Goal: Task Accomplishment & Management: Use online tool/utility

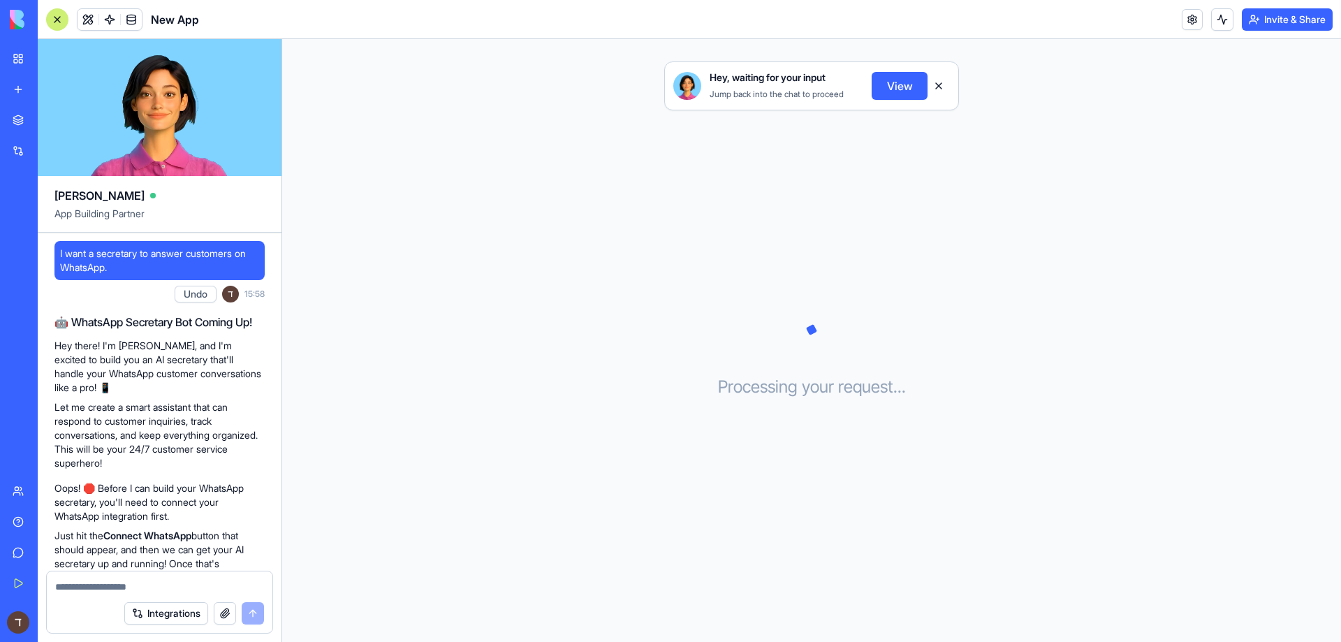
scroll to position [179, 0]
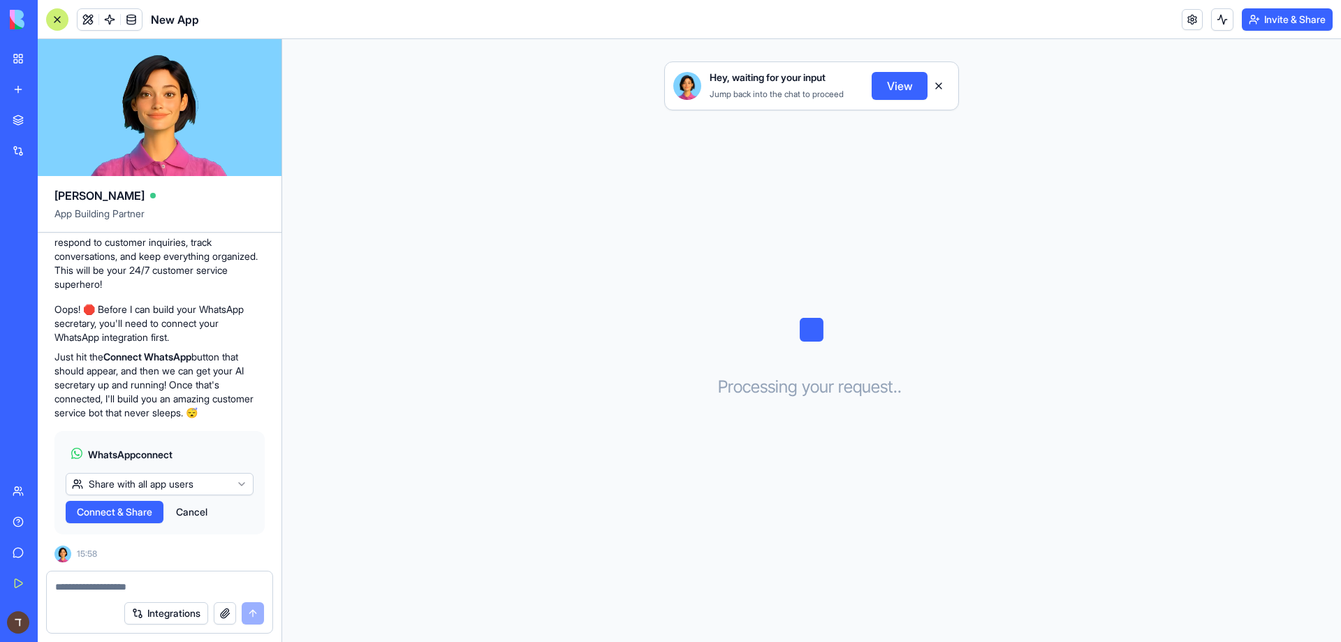
drag, startPoint x: 223, startPoint y: 614, endPoint x: 170, endPoint y: 611, distance: 53.2
click at [170, 611] on div "Integrations" at bounding box center [194, 613] width 140 height 22
click at [170, 611] on button "Integrations" at bounding box center [166, 613] width 84 height 22
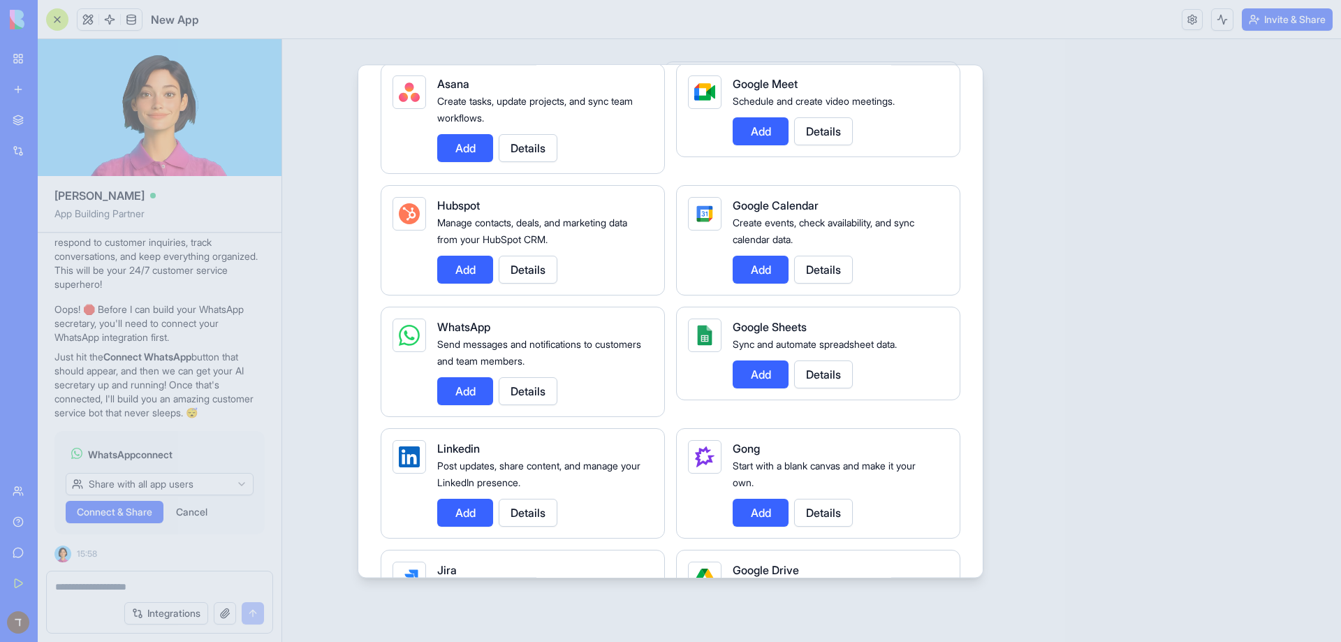
scroll to position [559, 0]
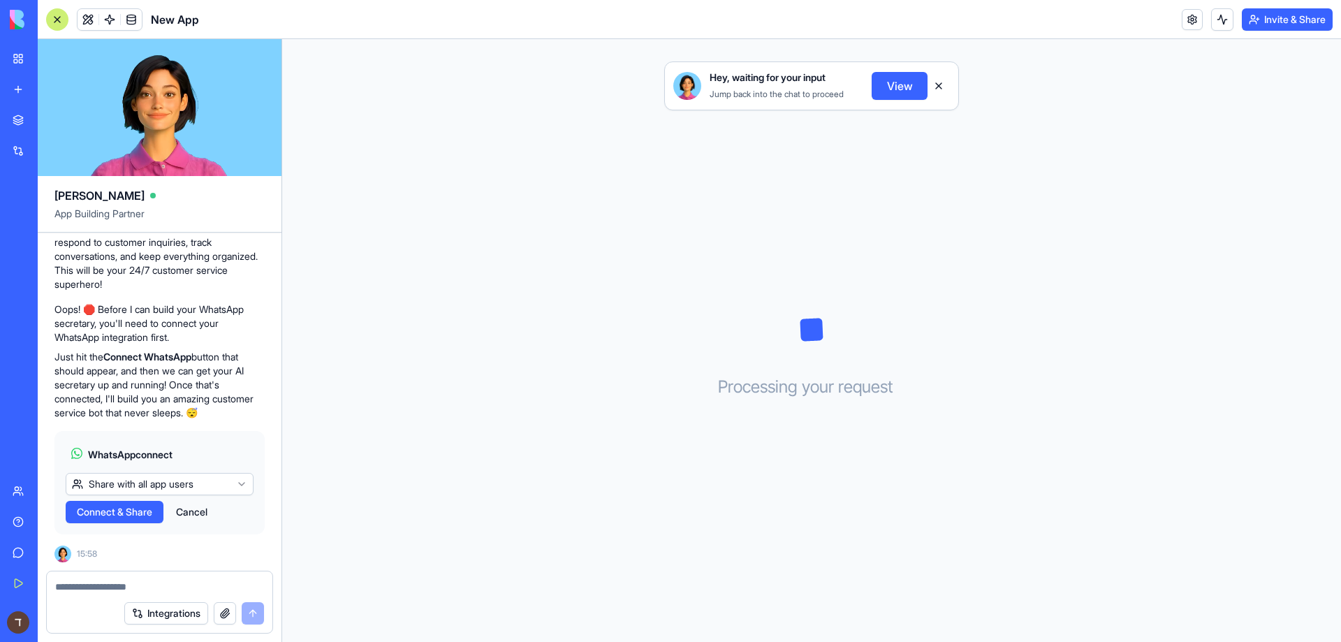
click at [179, 617] on button "Integrations" at bounding box center [166, 613] width 84 height 22
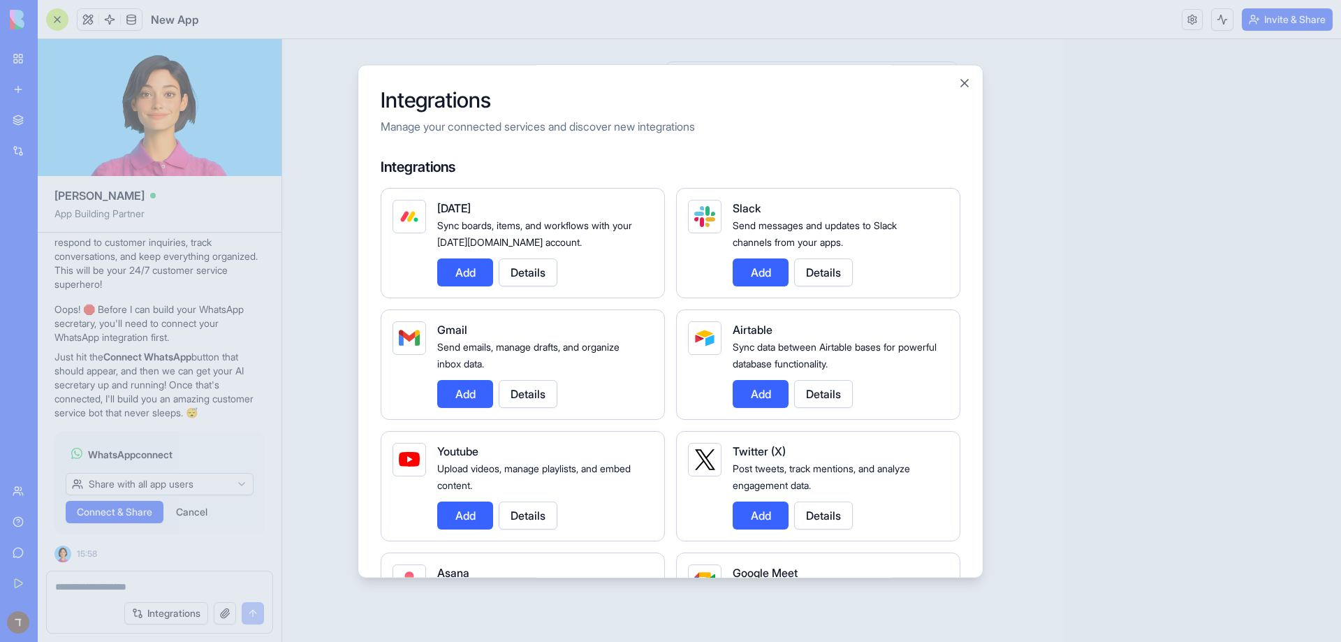
drag, startPoint x: 555, startPoint y: 195, endPoint x: 730, endPoint y: 115, distance: 192.5
click at [730, 115] on div "Integrations Manage your connected services and discover new integrations" at bounding box center [671, 110] width 580 height 47
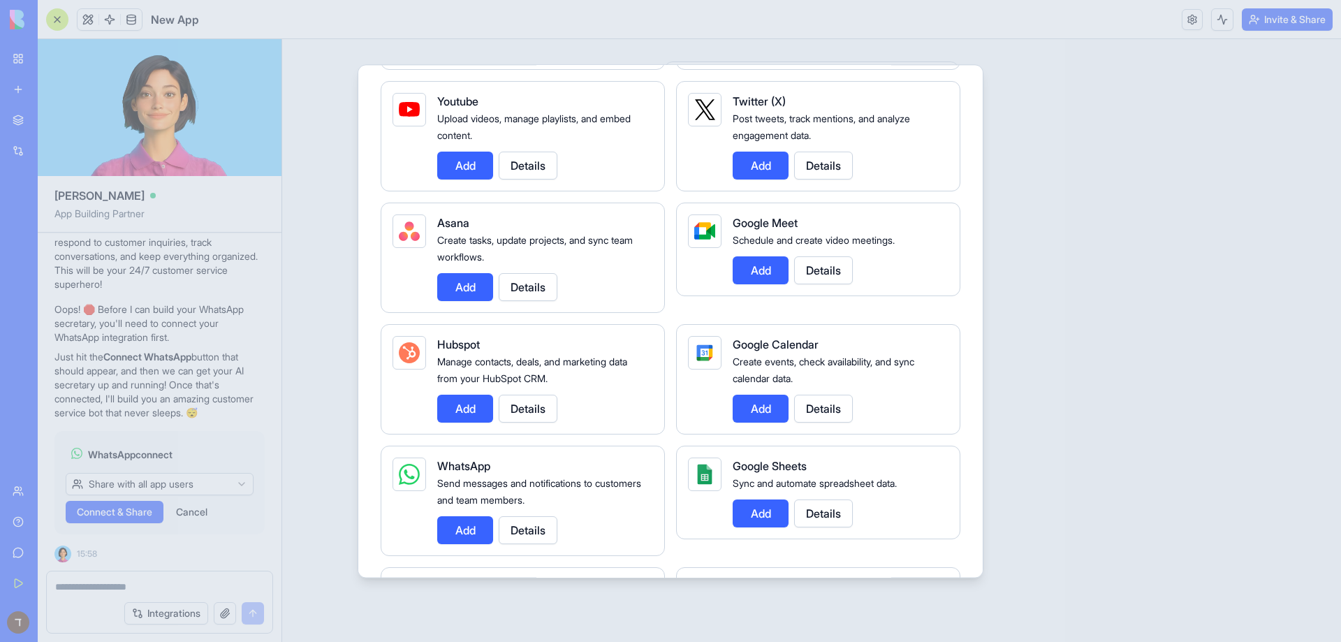
scroll to position [349, 0]
drag, startPoint x: 824, startPoint y: 343, endPoint x: 723, endPoint y: 353, distance: 101.8
click at [723, 352] on div "Google Calendar Create events, check availability, and sync calendar data. Add …" at bounding box center [818, 380] width 284 height 110
click at [776, 469] on span "Google Sheets" at bounding box center [769, 466] width 74 height 14
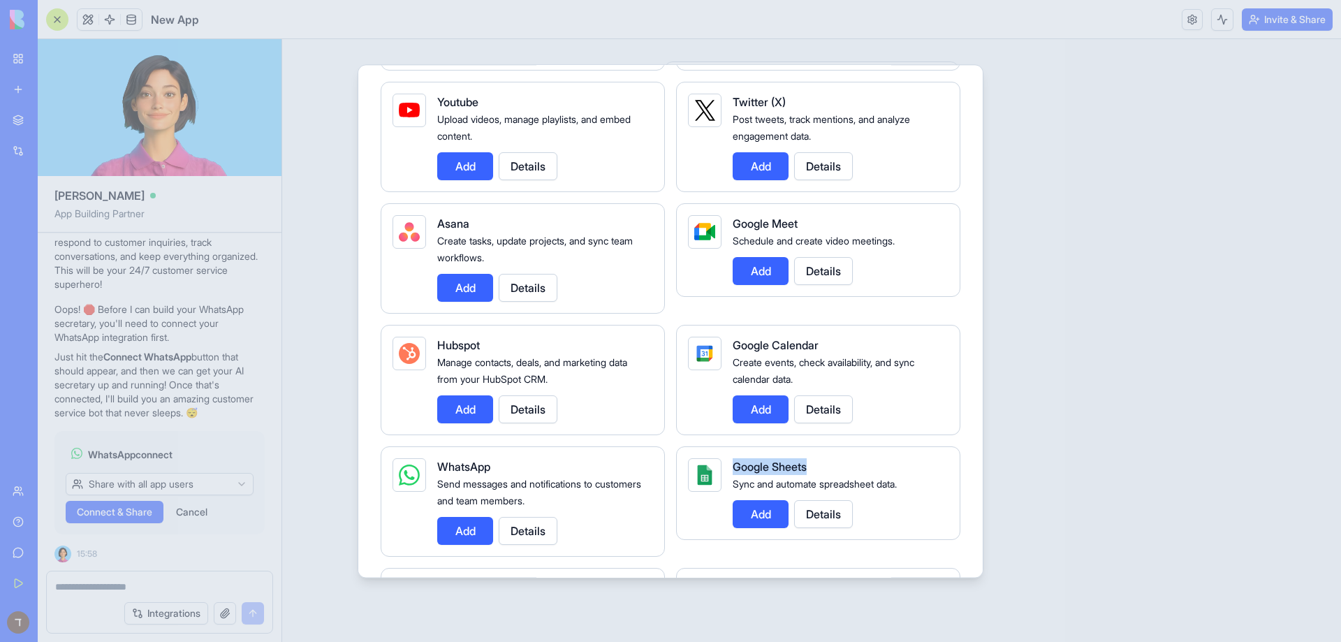
click at [776, 469] on span "Google Sheets" at bounding box center [769, 466] width 74 height 14
copy span "Google Sheets"
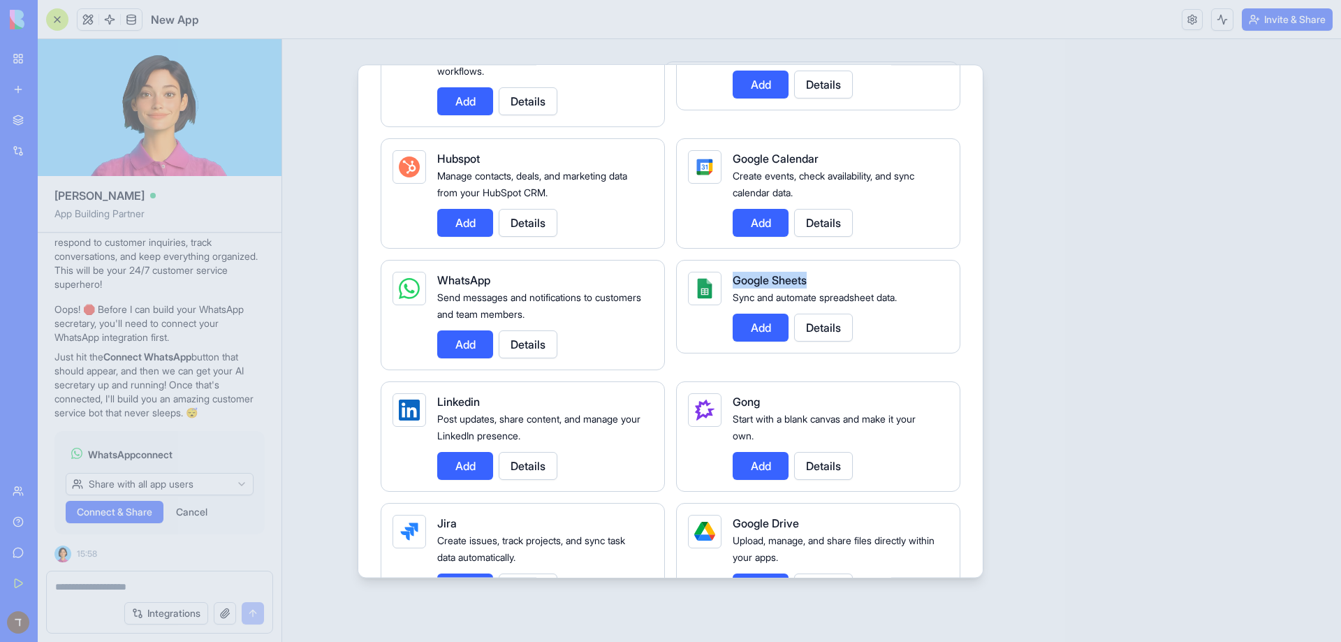
scroll to position [419, 0]
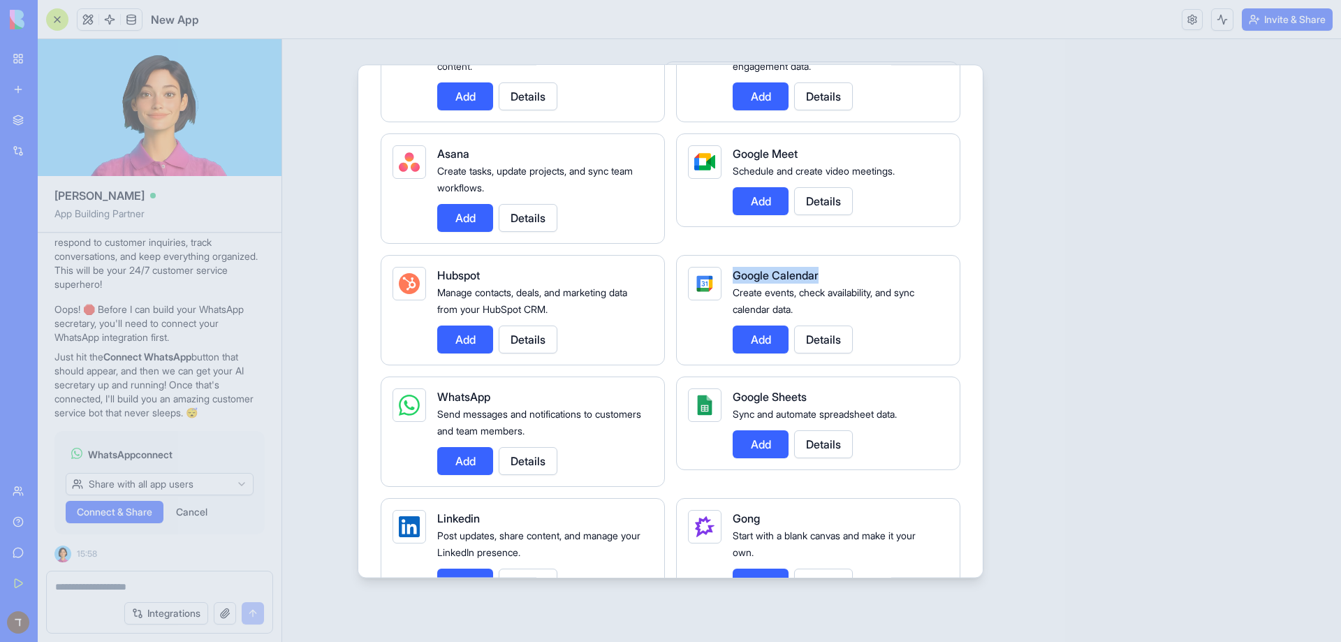
drag, startPoint x: 835, startPoint y: 277, endPoint x: 733, endPoint y: 267, distance: 102.3
click at [733, 267] on div "Google Calendar" at bounding box center [834, 275] width 205 height 17
copy span "Google Calendar"
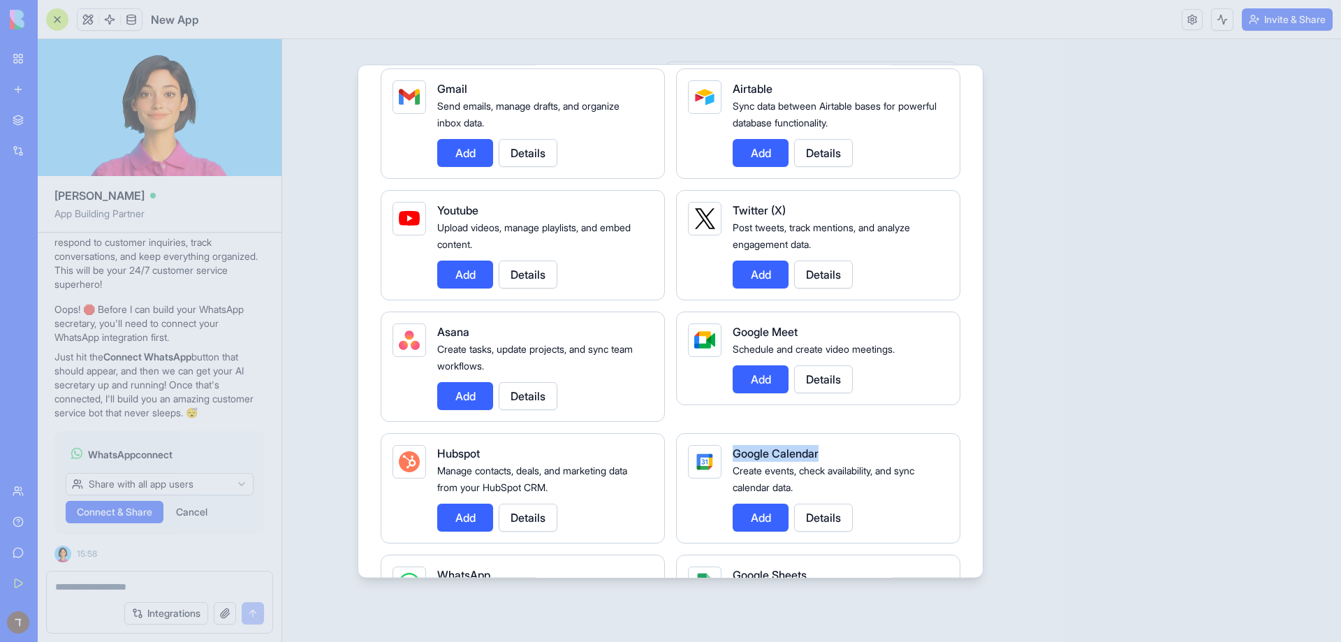
scroll to position [349, 0]
